Goal: Navigation & Orientation: Find specific page/section

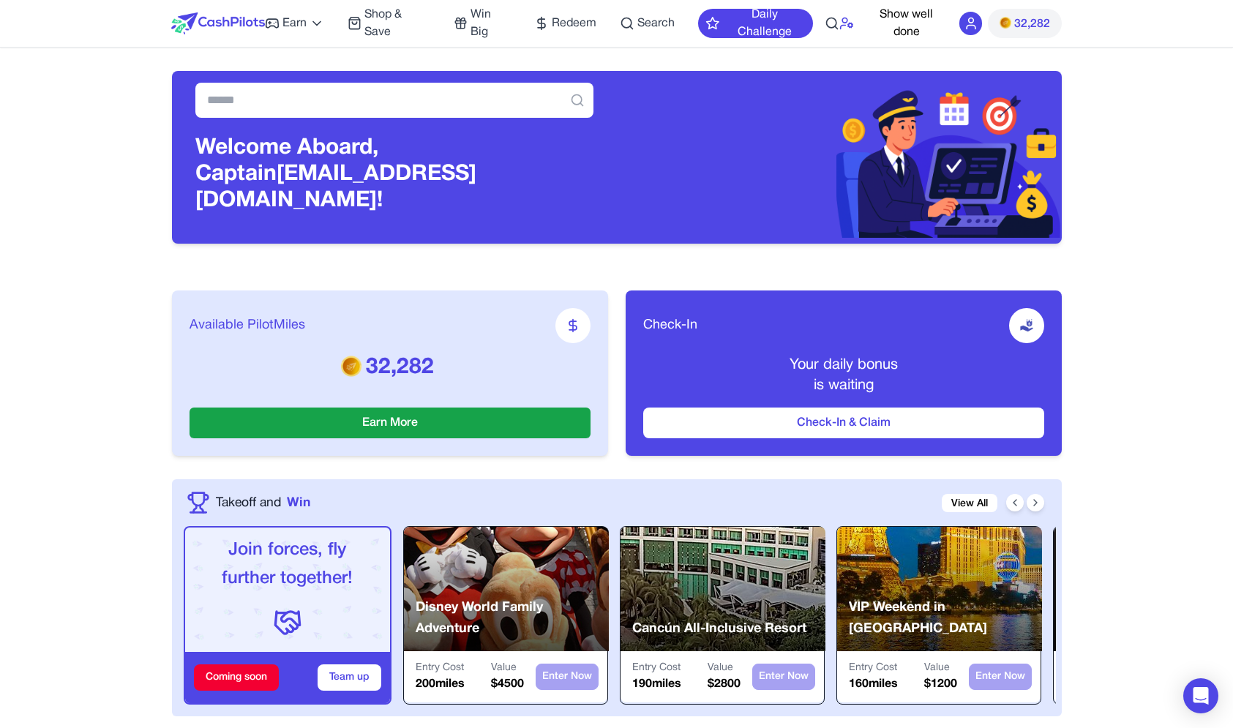
click at [852, 27] on icon at bounding box center [846, 23] width 15 height 15
